Goal: Information Seeking & Learning: Learn about a topic

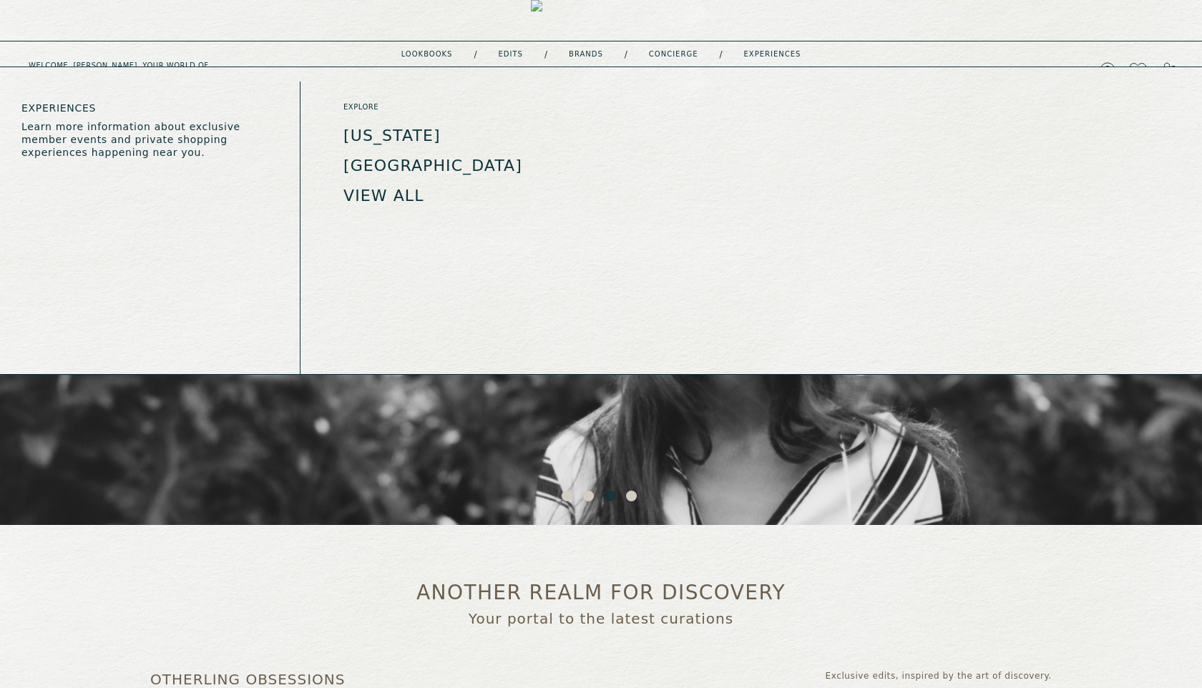
click at [753, 56] on link "experiences" at bounding box center [772, 54] width 57 height 7
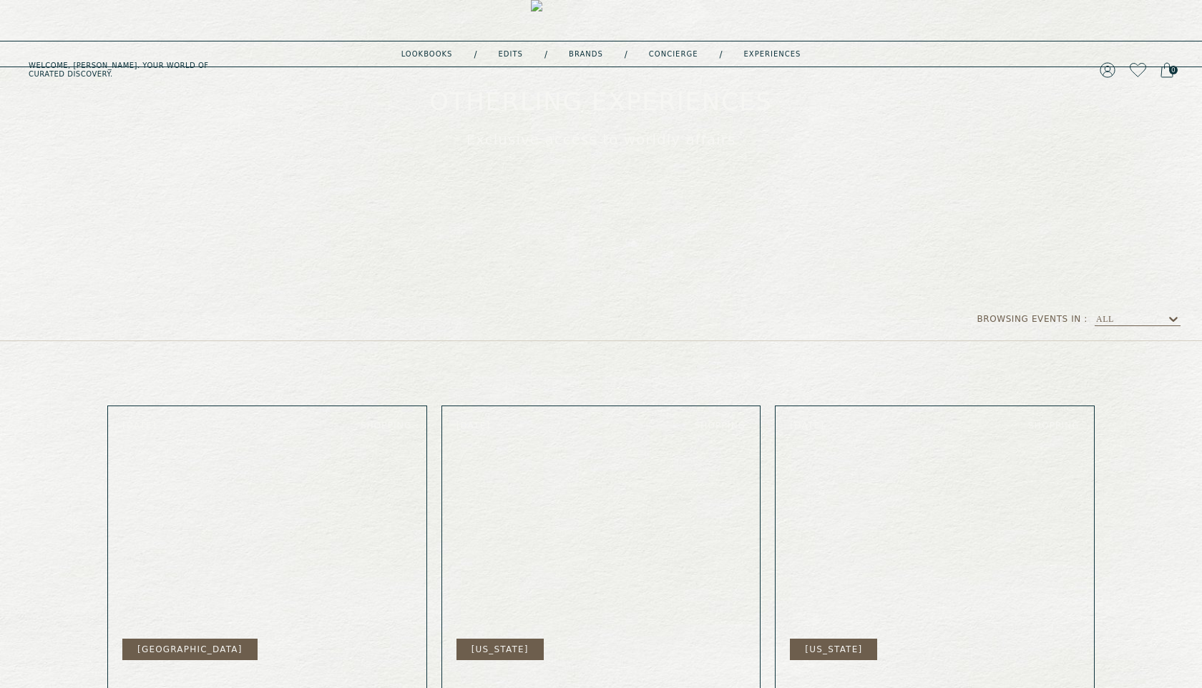
scroll to position [411, 0]
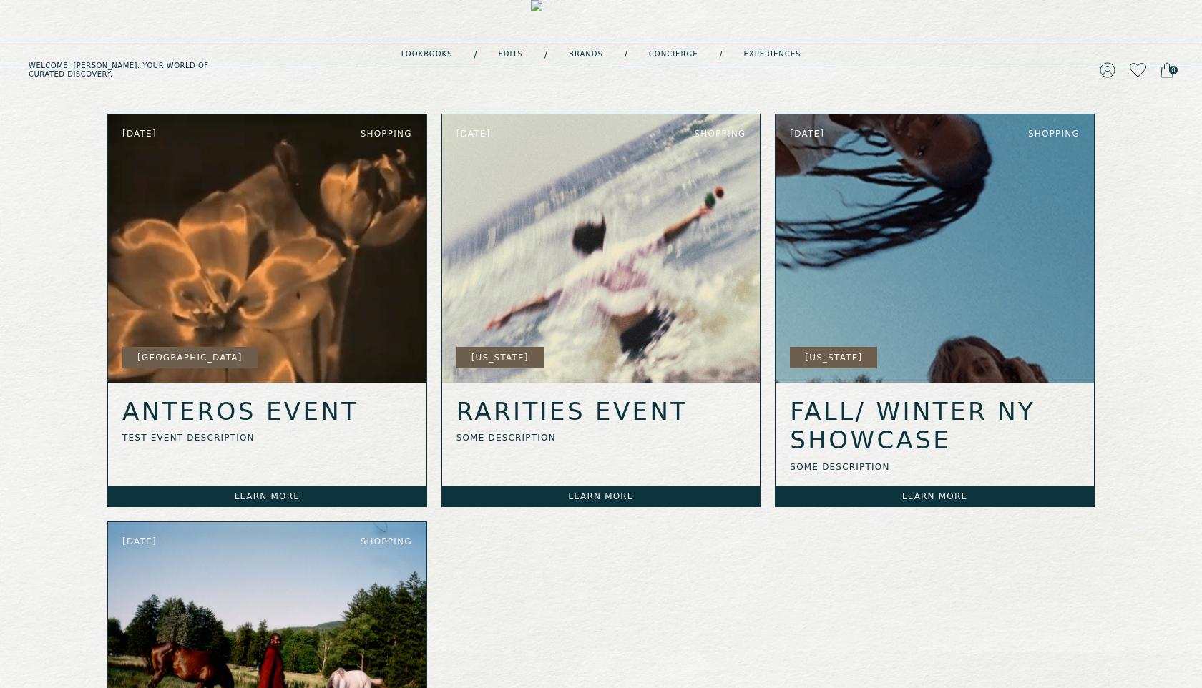
click at [323, 498] on link "Learn more" at bounding box center [267, 496] width 318 height 20
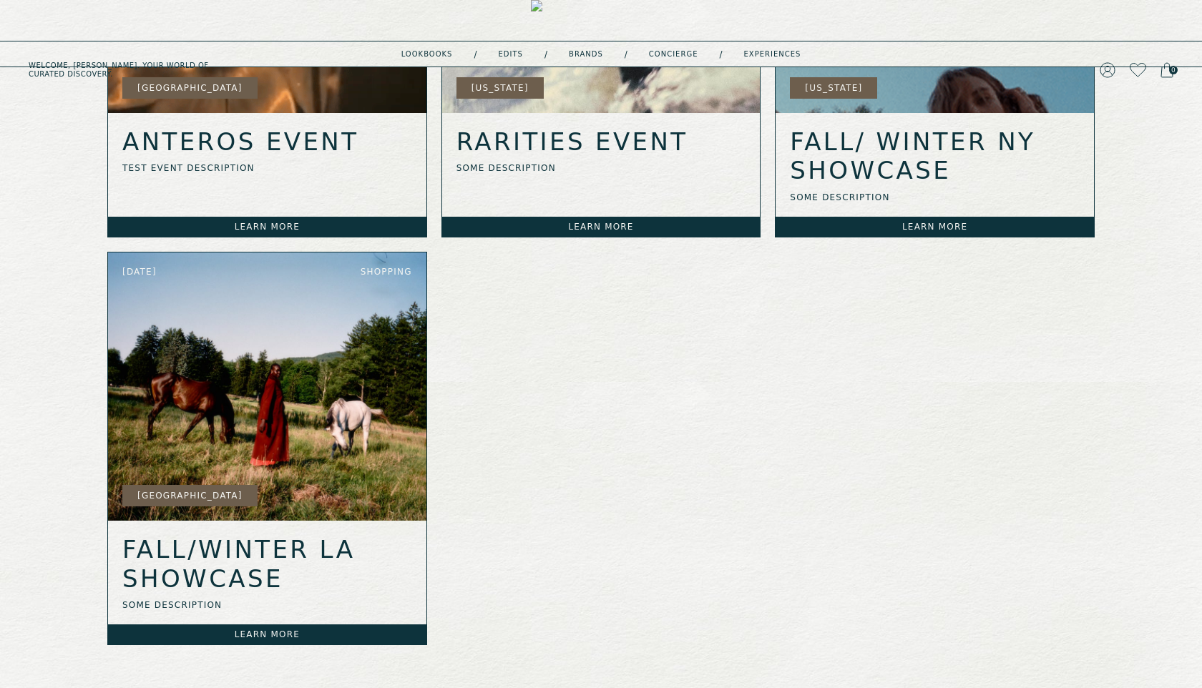
scroll to position [737, 0]
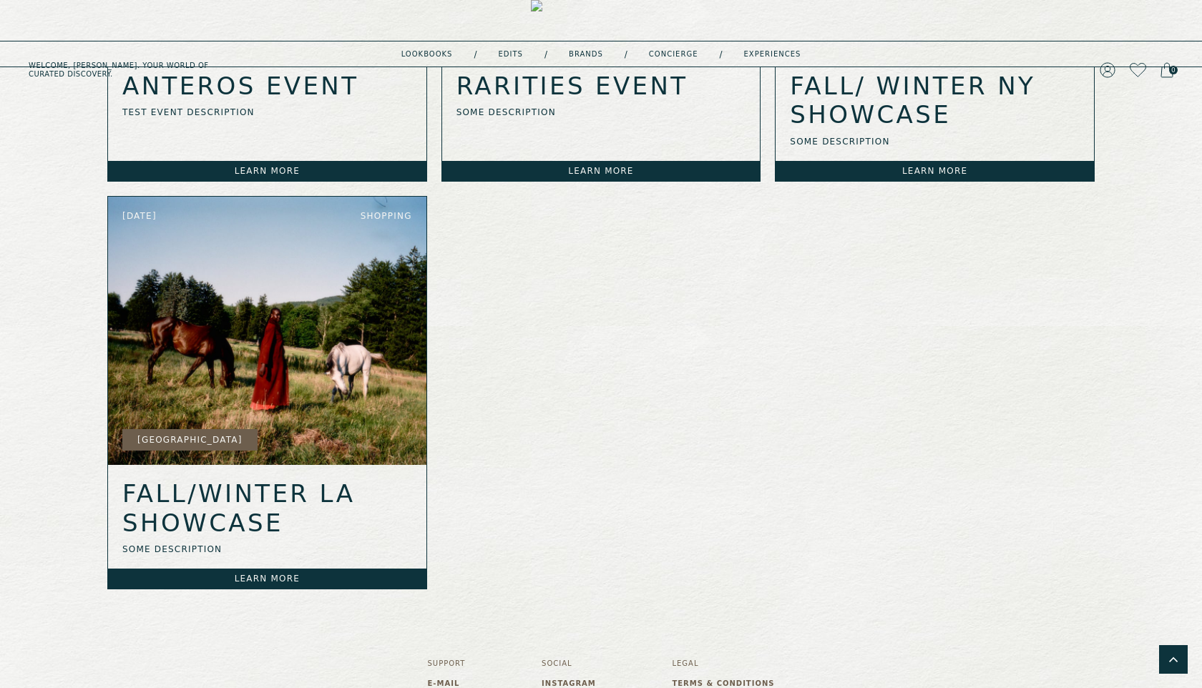
click at [246, 580] on link "Learn more" at bounding box center [267, 579] width 318 height 20
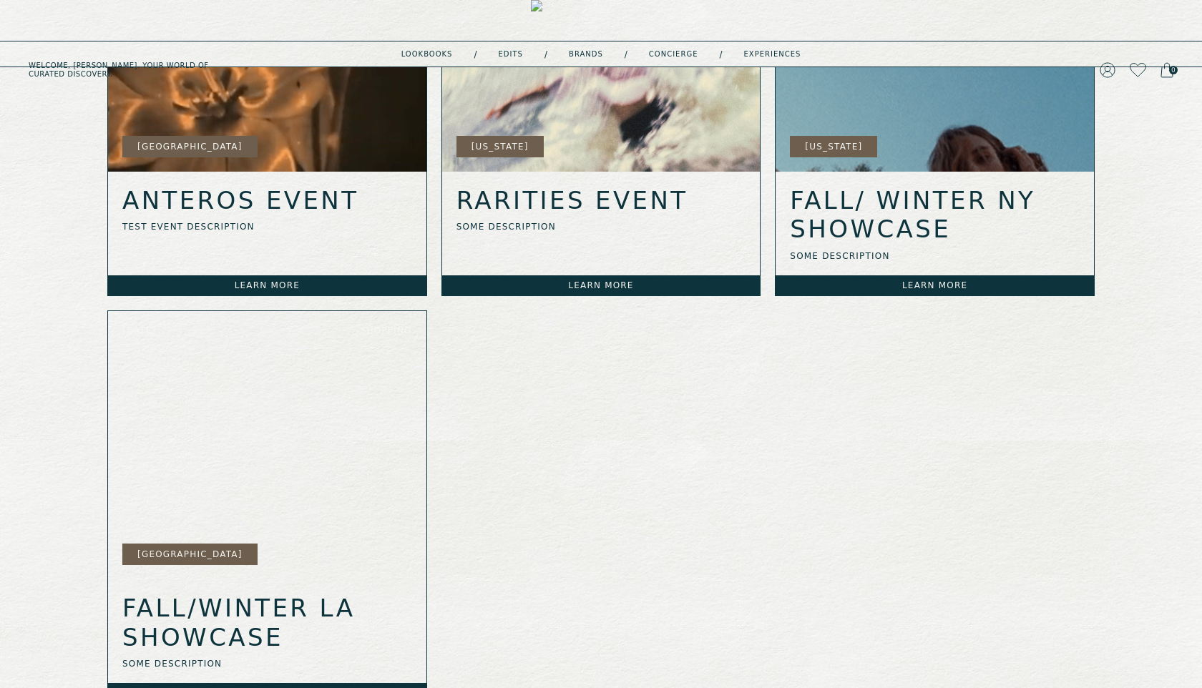
scroll to position [624, 0]
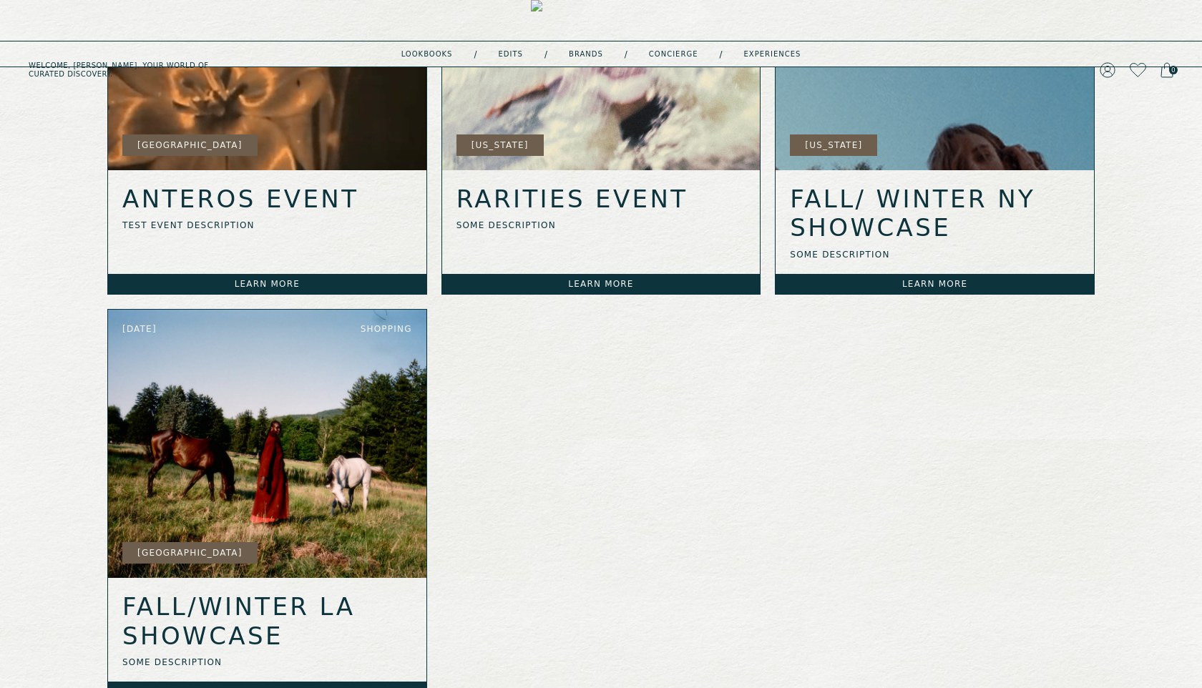
click at [838, 275] on link "Learn more" at bounding box center [934, 284] width 318 height 20
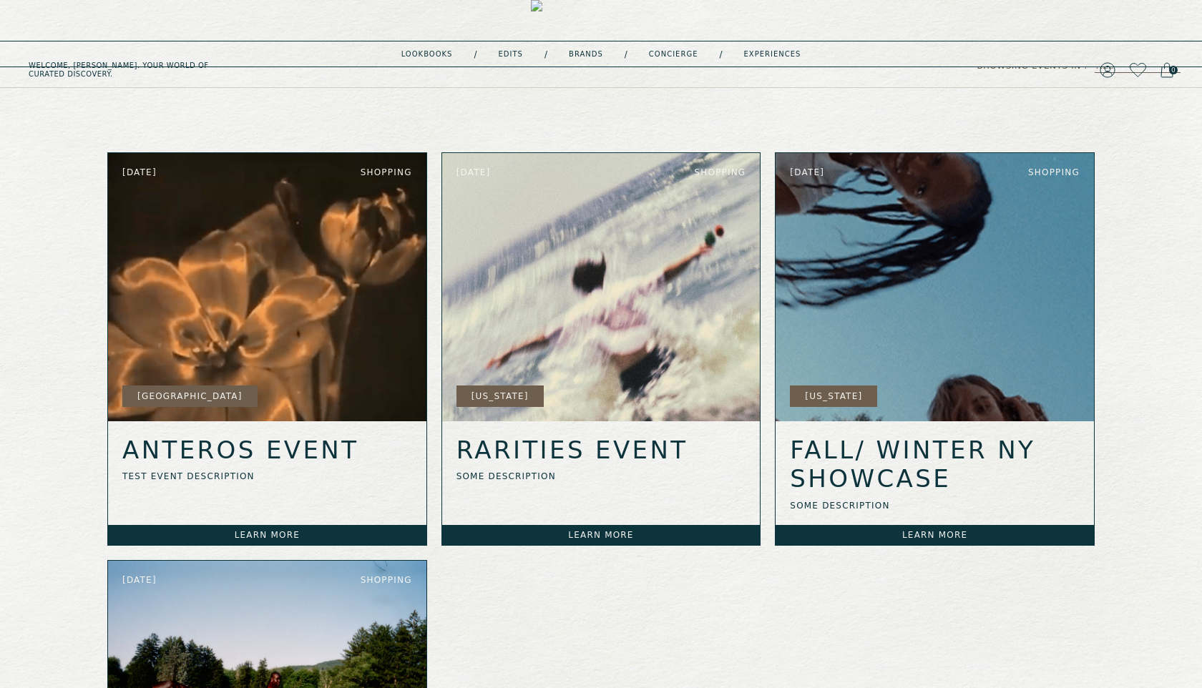
scroll to position [497, 0]
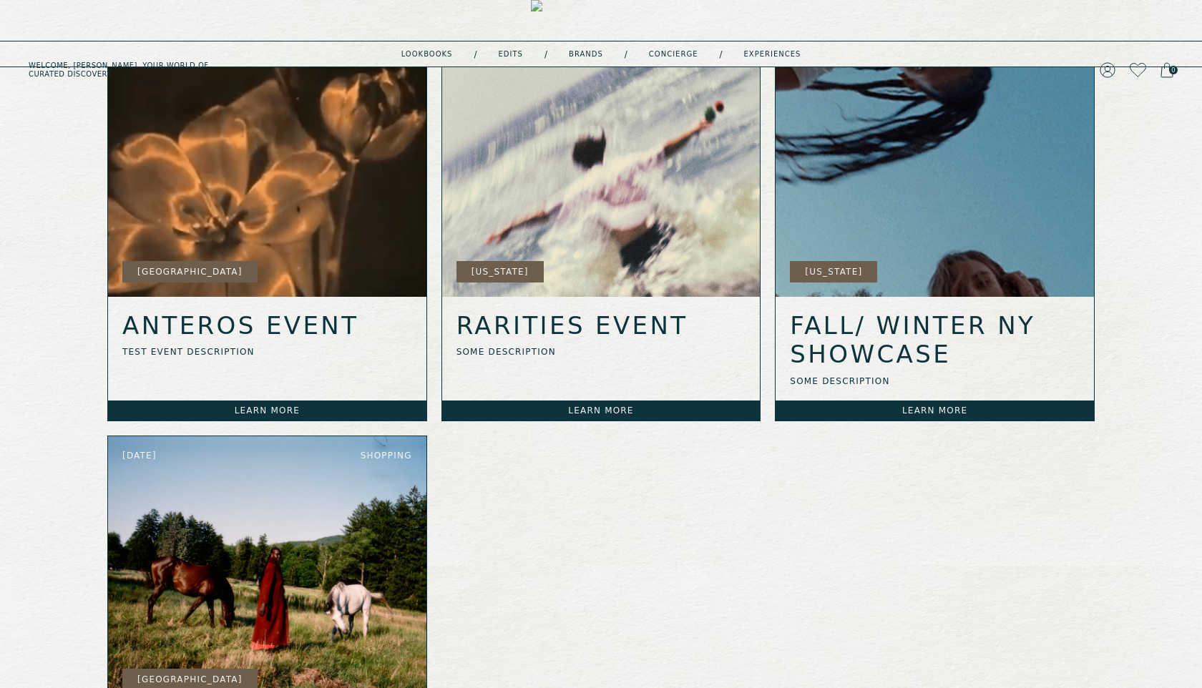
click at [579, 414] on link "Learn more" at bounding box center [601, 411] width 318 height 20
